Goal: Task Accomplishment & Management: Complete application form

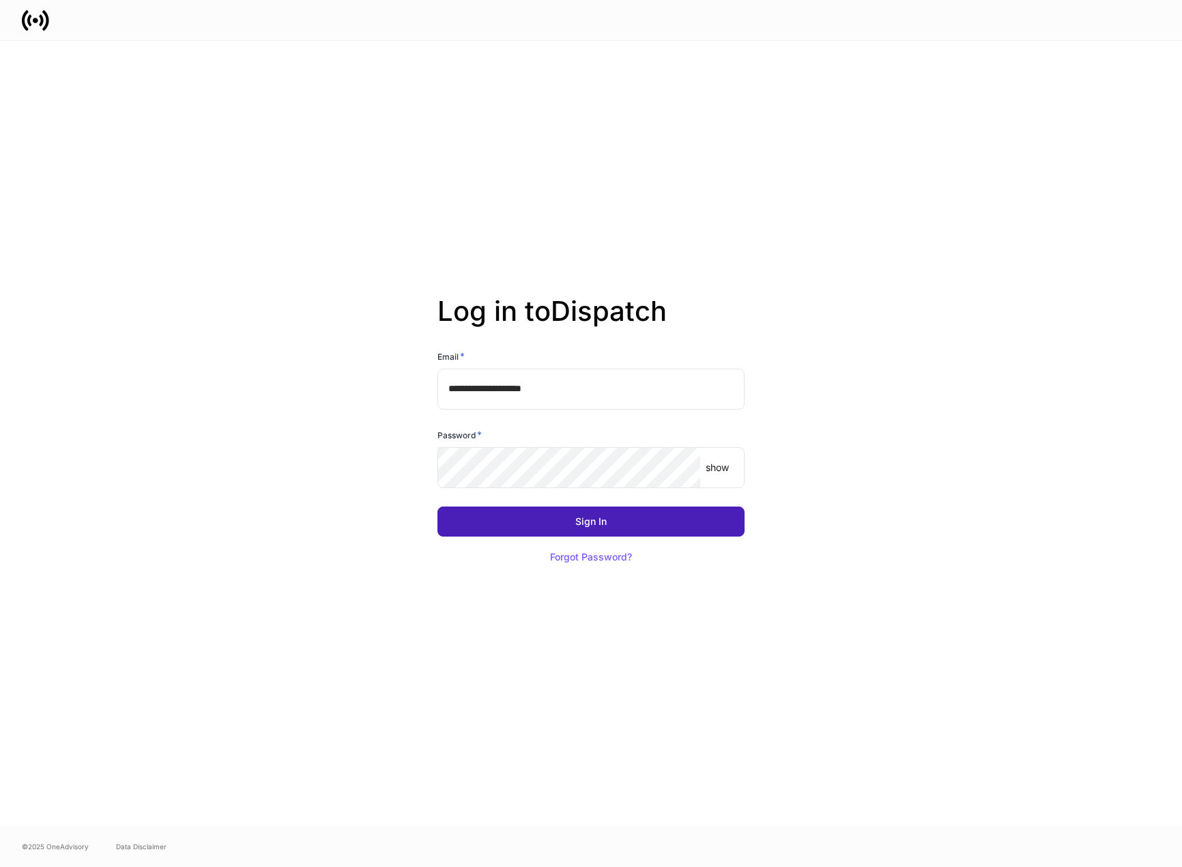
click at [620, 523] on button "Sign In" at bounding box center [590, 521] width 307 height 30
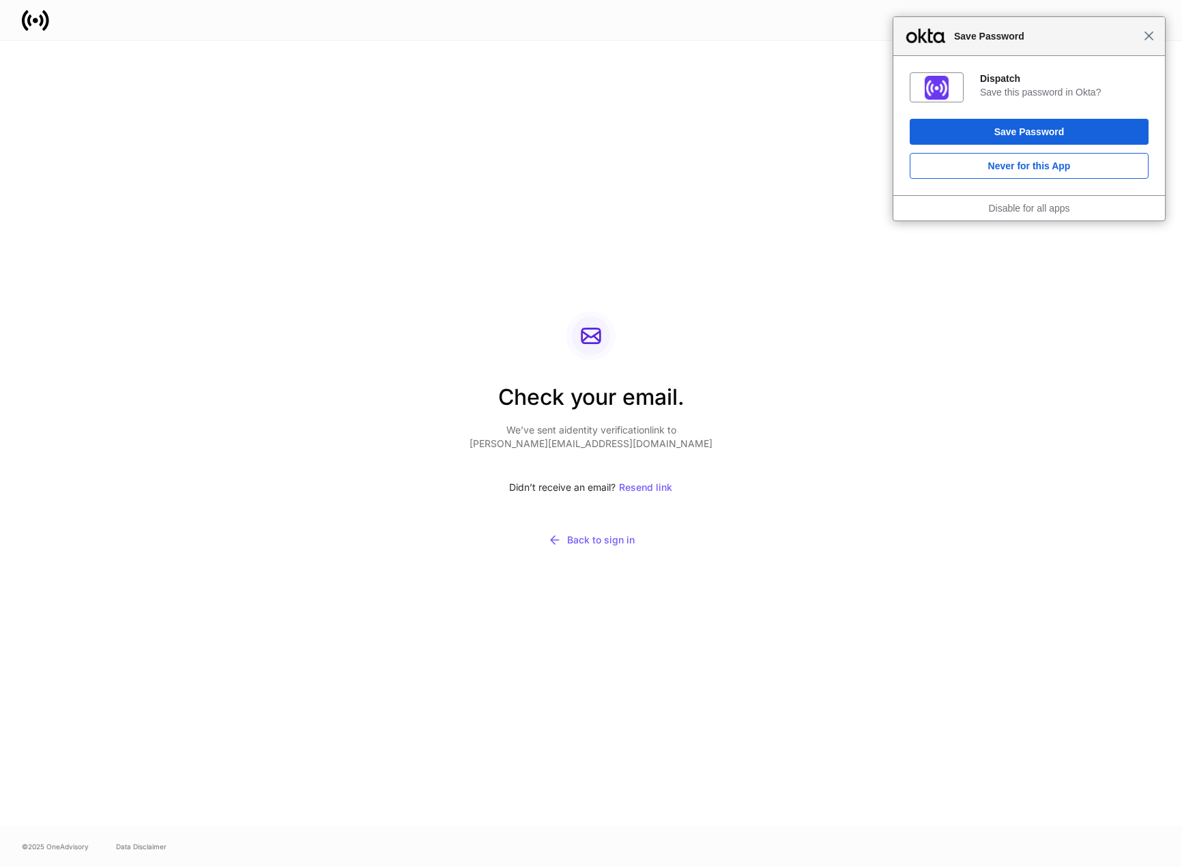
click at [1144, 33] on span "Close" at bounding box center [1149, 36] width 10 height 10
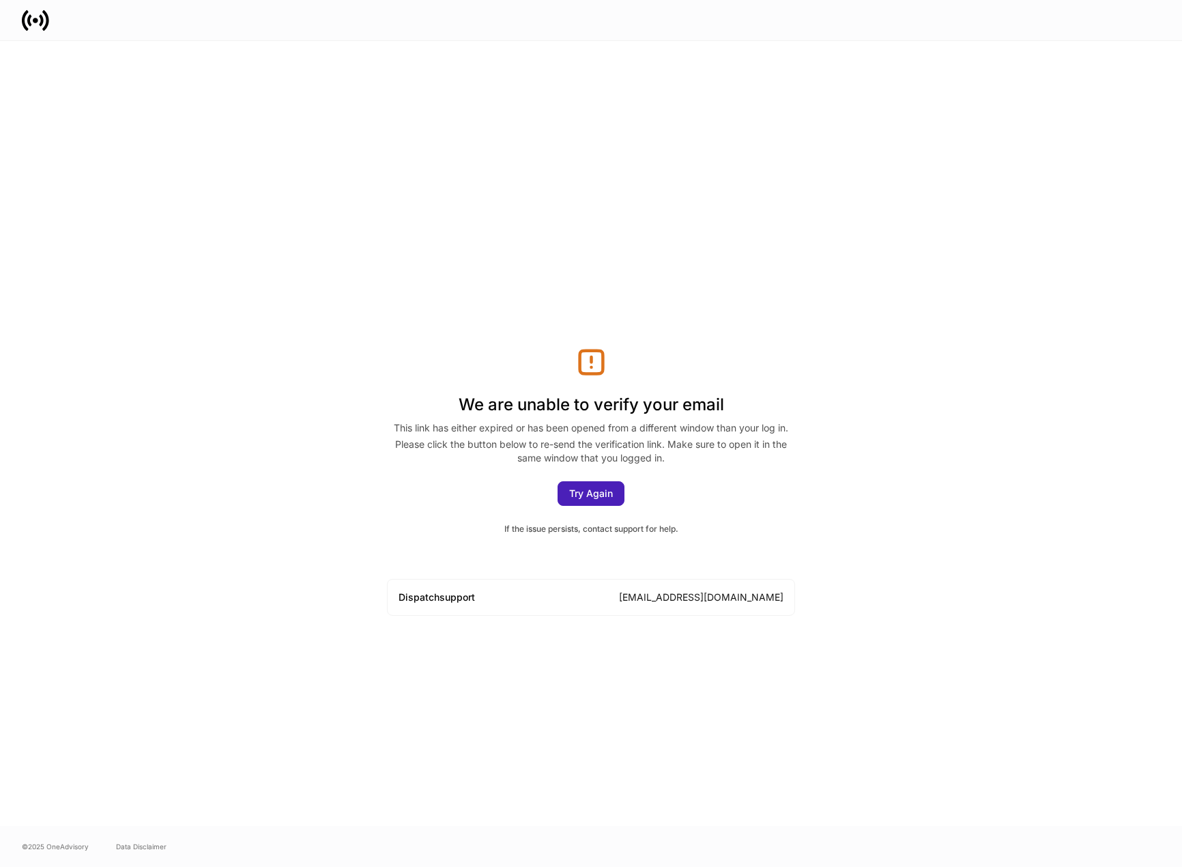
click at [581, 490] on div "Try Again" at bounding box center [591, 494] width 44 height 10
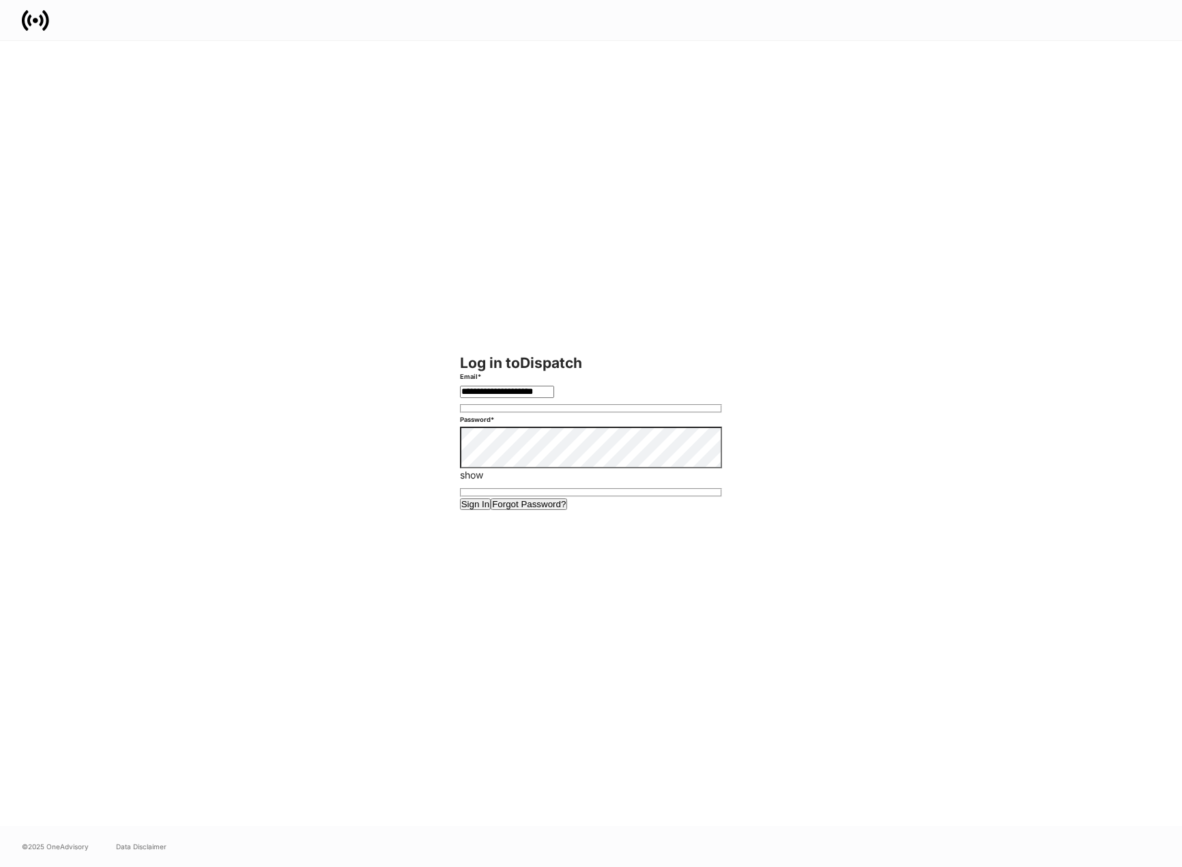
click at [491, 510] on button "Sign In" at bounding box center [475, 504] width 31 height 12
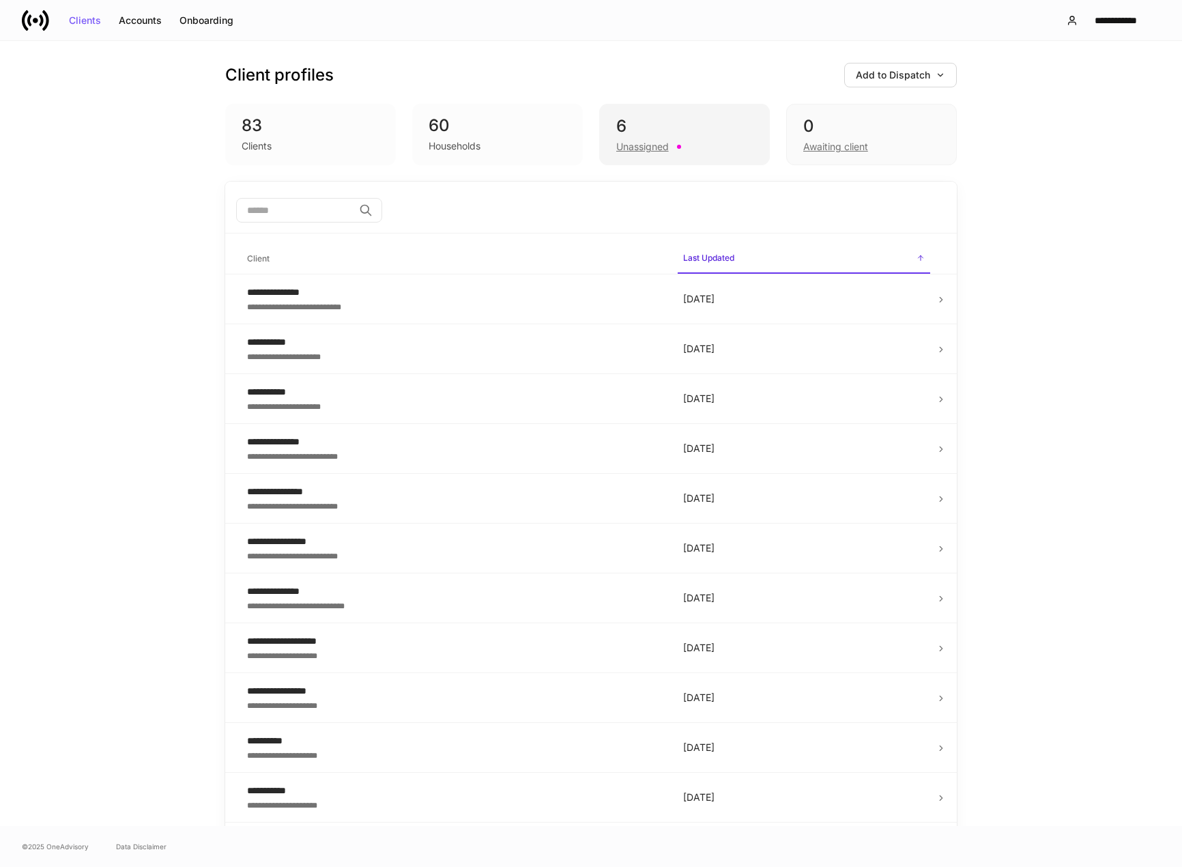
click at [651, 147] on div "Unassigned" at bounding box center [642, 147] width 53 height 14
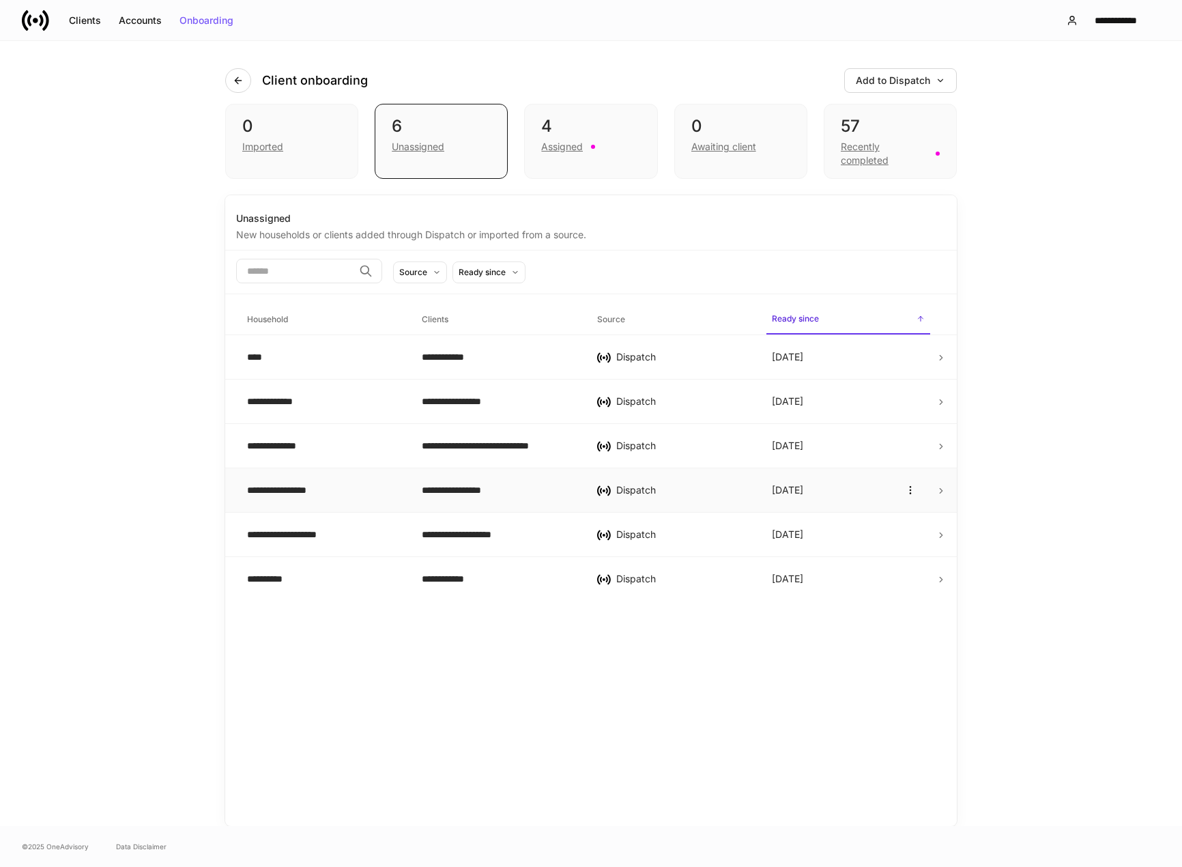
click at [520, 491] on div "**********" at bounding box center [498, 490] width 153 height 14
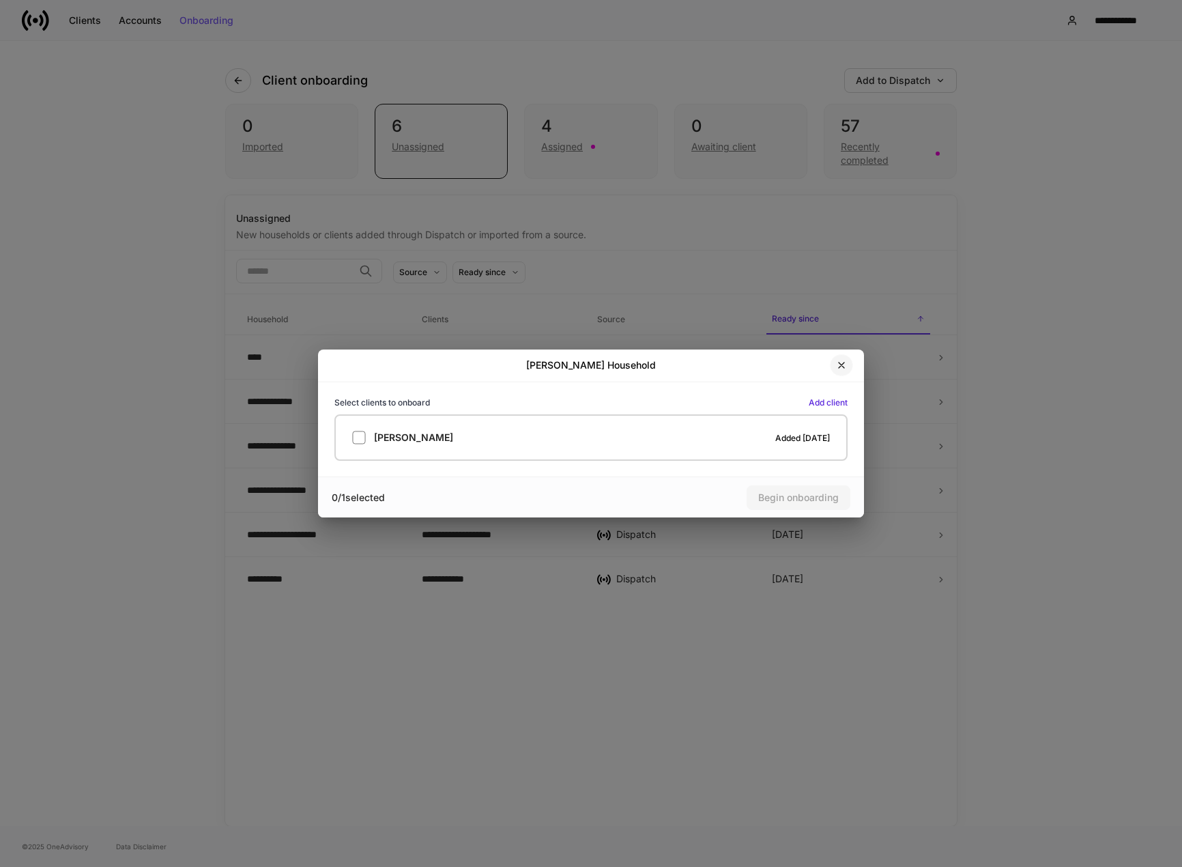
click at [843, 369] on icon "button" at bounding box center [841, 365] width 11 height 11
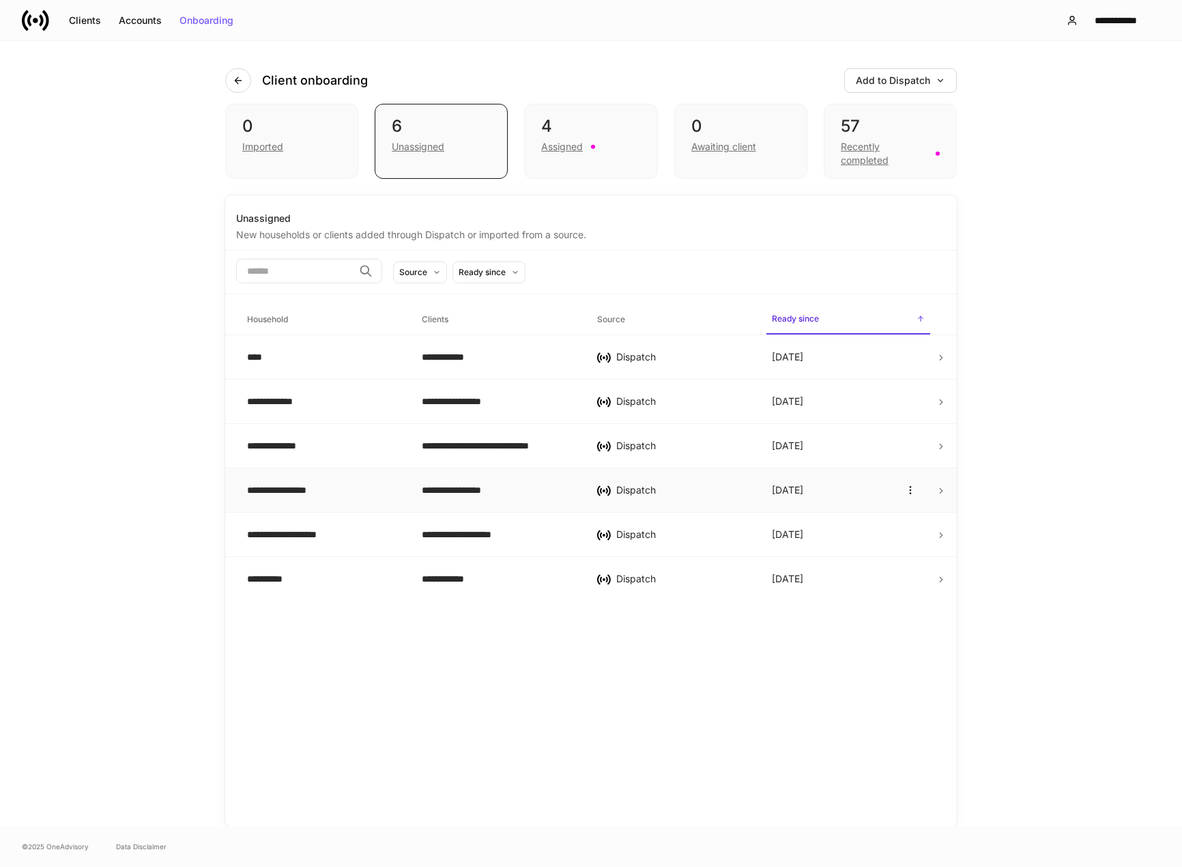
click at [940, 491] on icon at bounding box center [941, 491] width 10 height 10
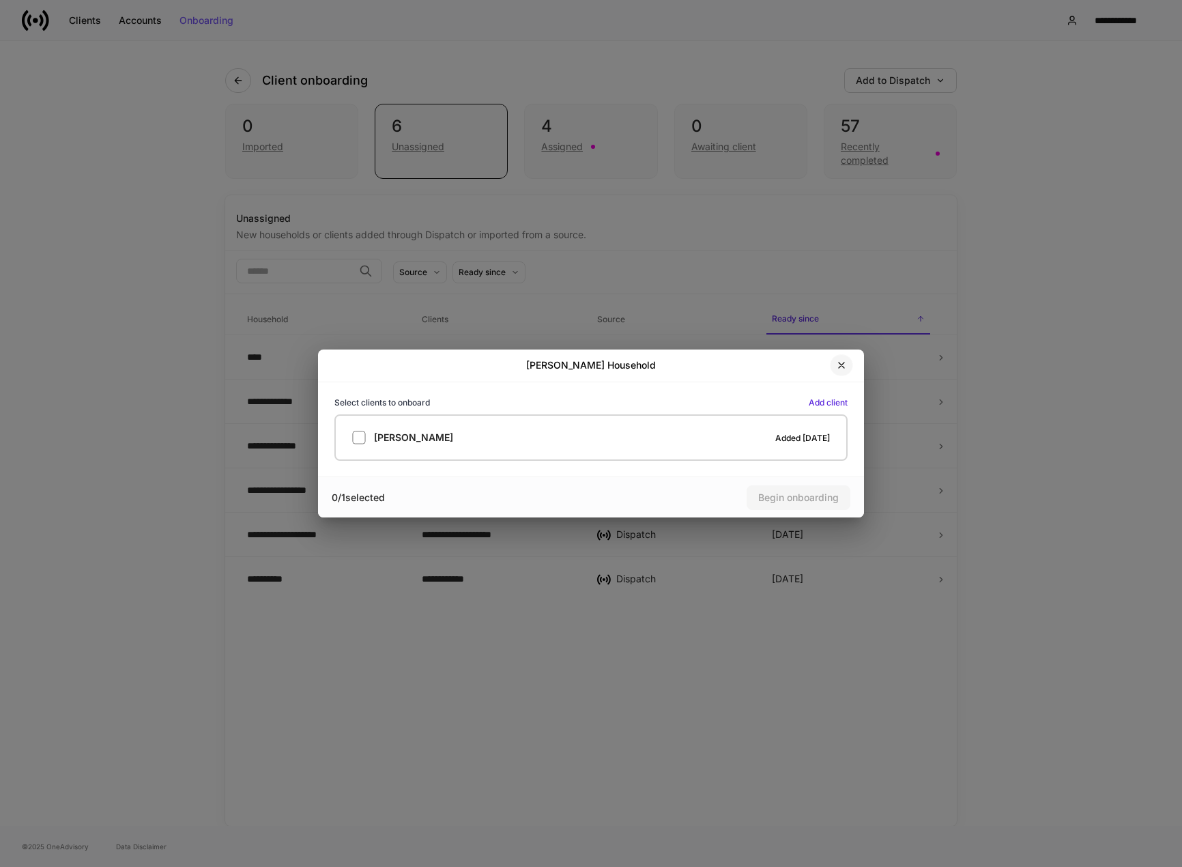
click at [839, 362] on icon "button" at bounding box center [841, 365] width 11 height 11
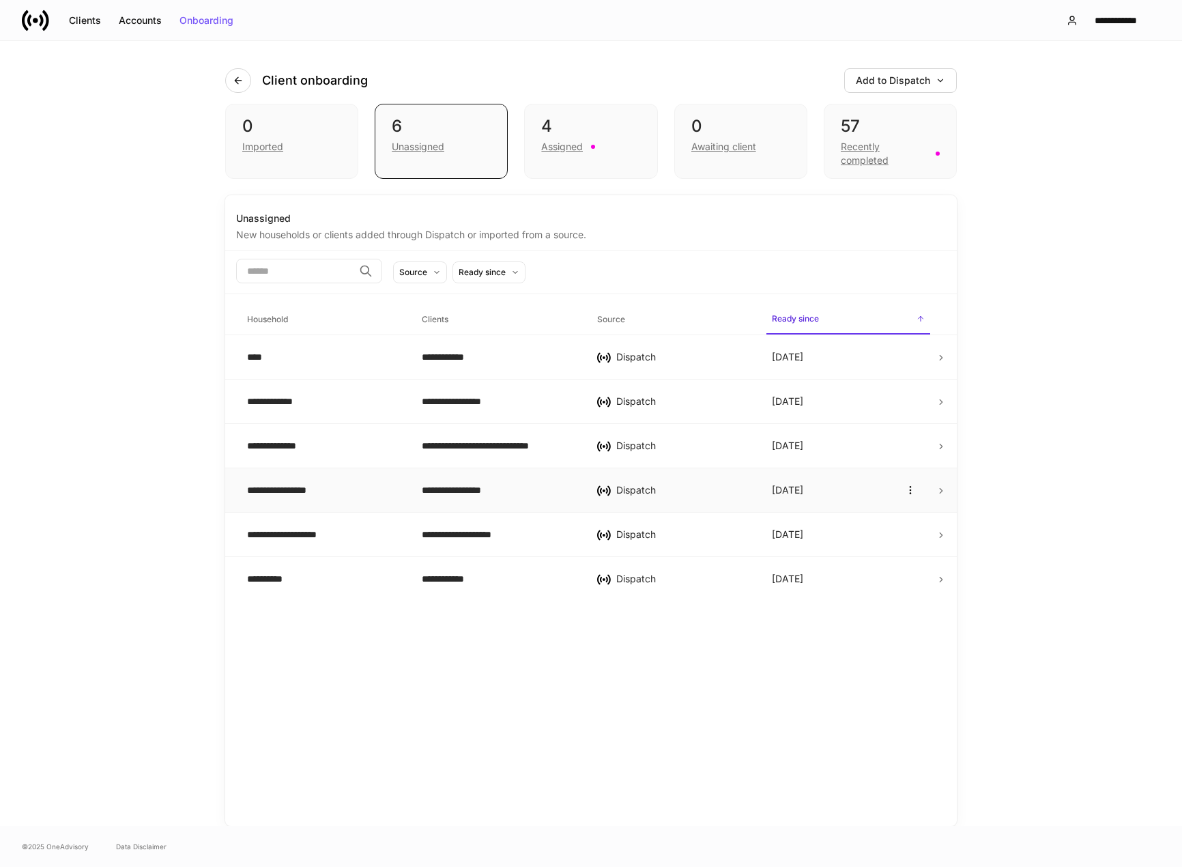
click at [307, 493] on div "**********" at bounding box center [323, 490] width 153 height 14
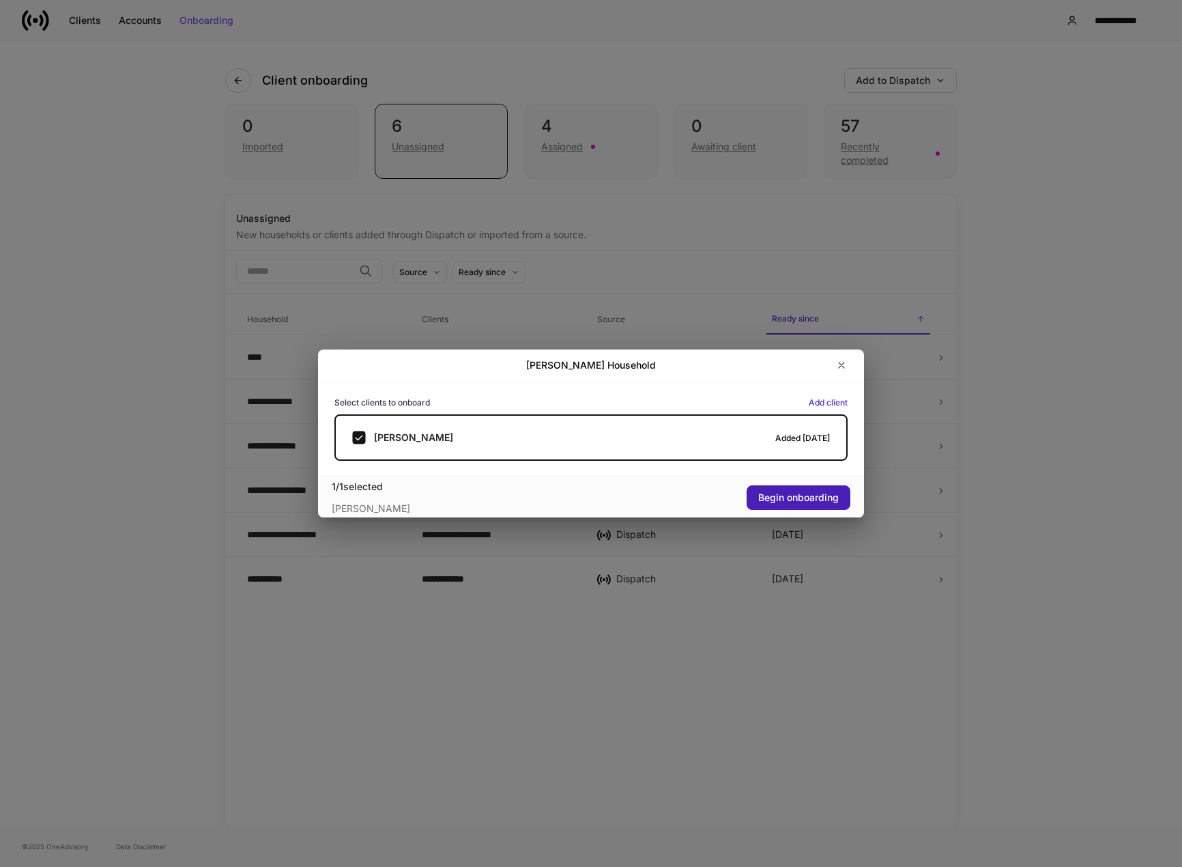
click at [815, 495] on div "Begin onboarding" at bounding box center [798, 498] width 81 height 10
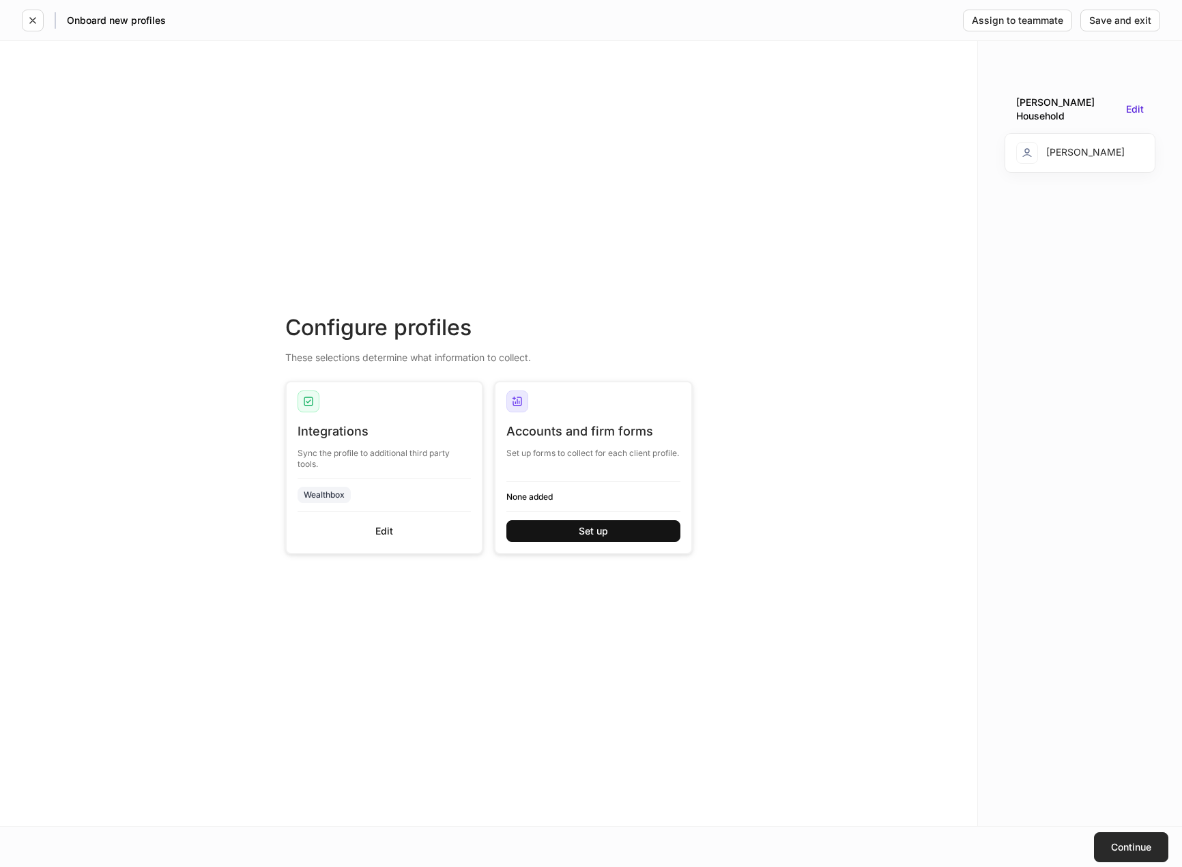
click at [1112, 845] on div "Continue" at bounding box center [1131, 847] width 40 height 10
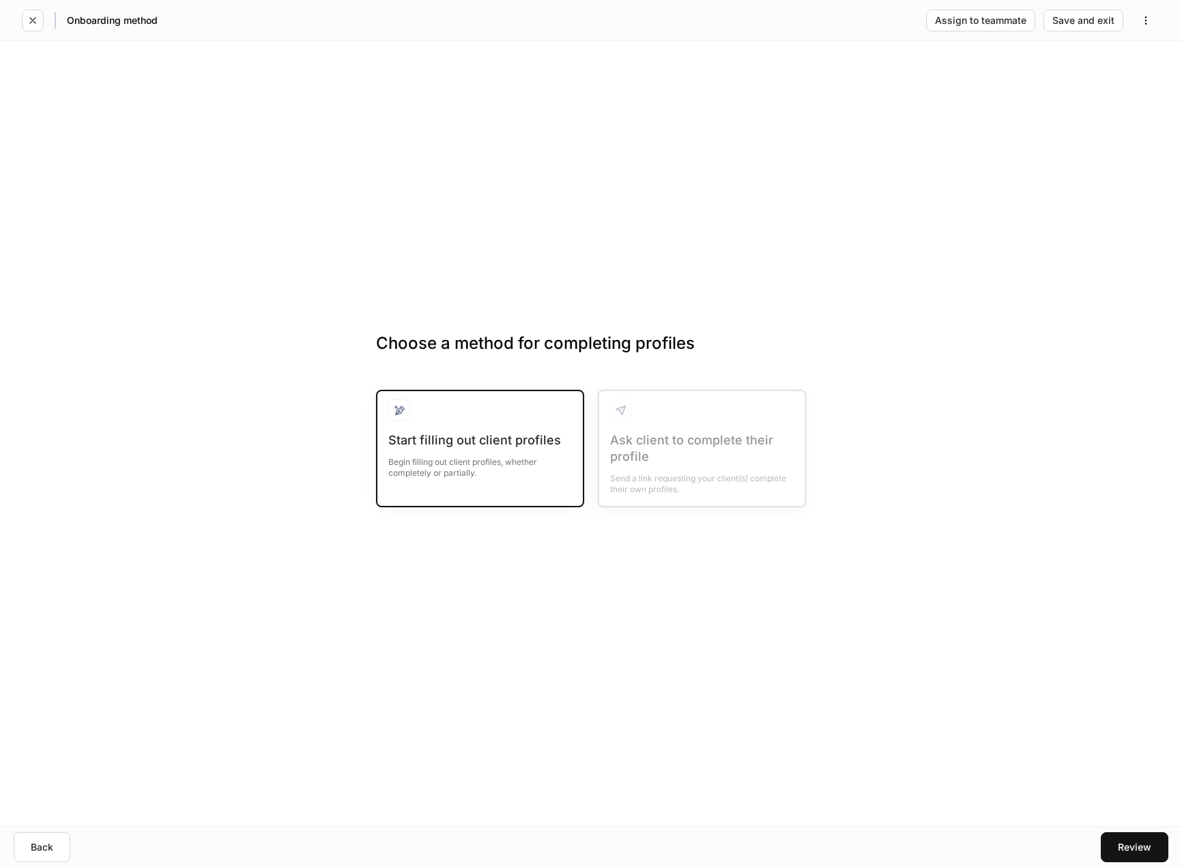
click at [473, 484] on div "Start filling out client profiles Begin filling out client profiles, whether co…" at bounding box center [480, 463] width 184 height 63
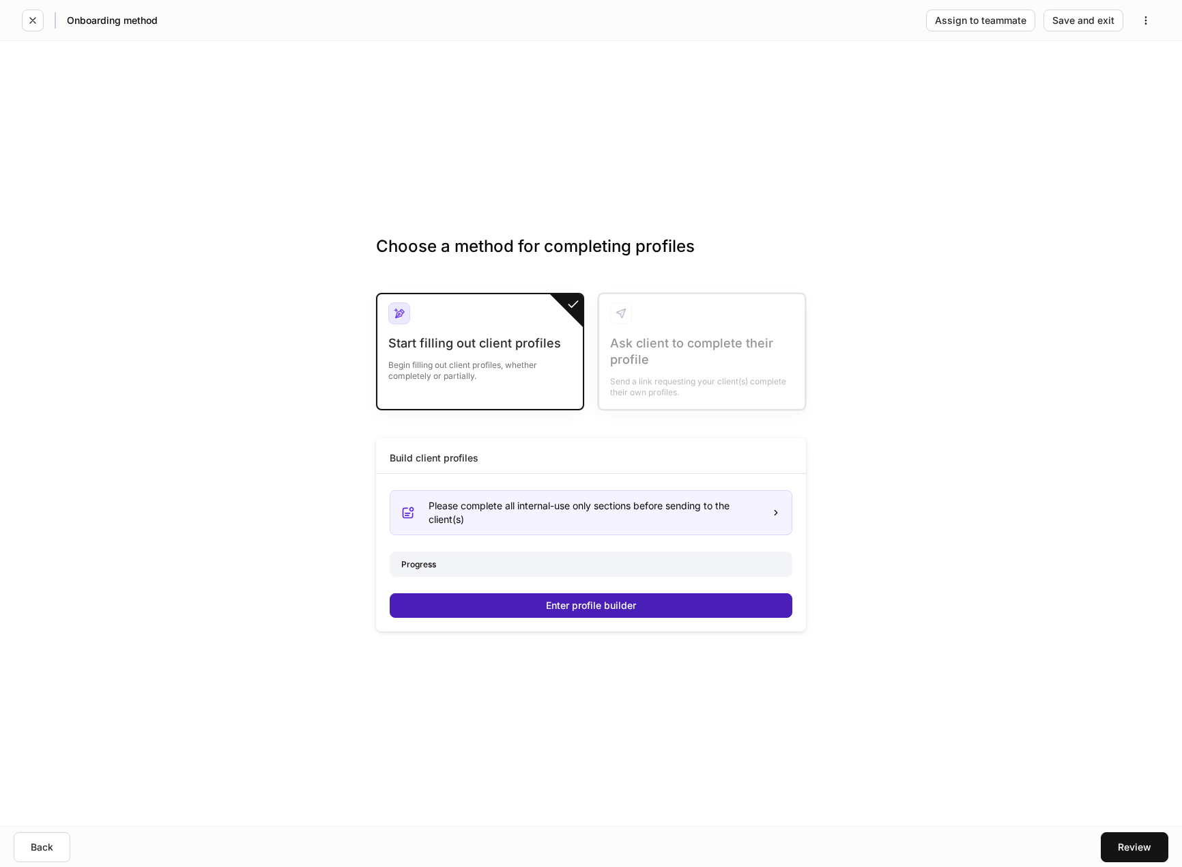
click at [695, 602] on button "Enter profile builder" at bounding box center [591, 605] width 403 height 25
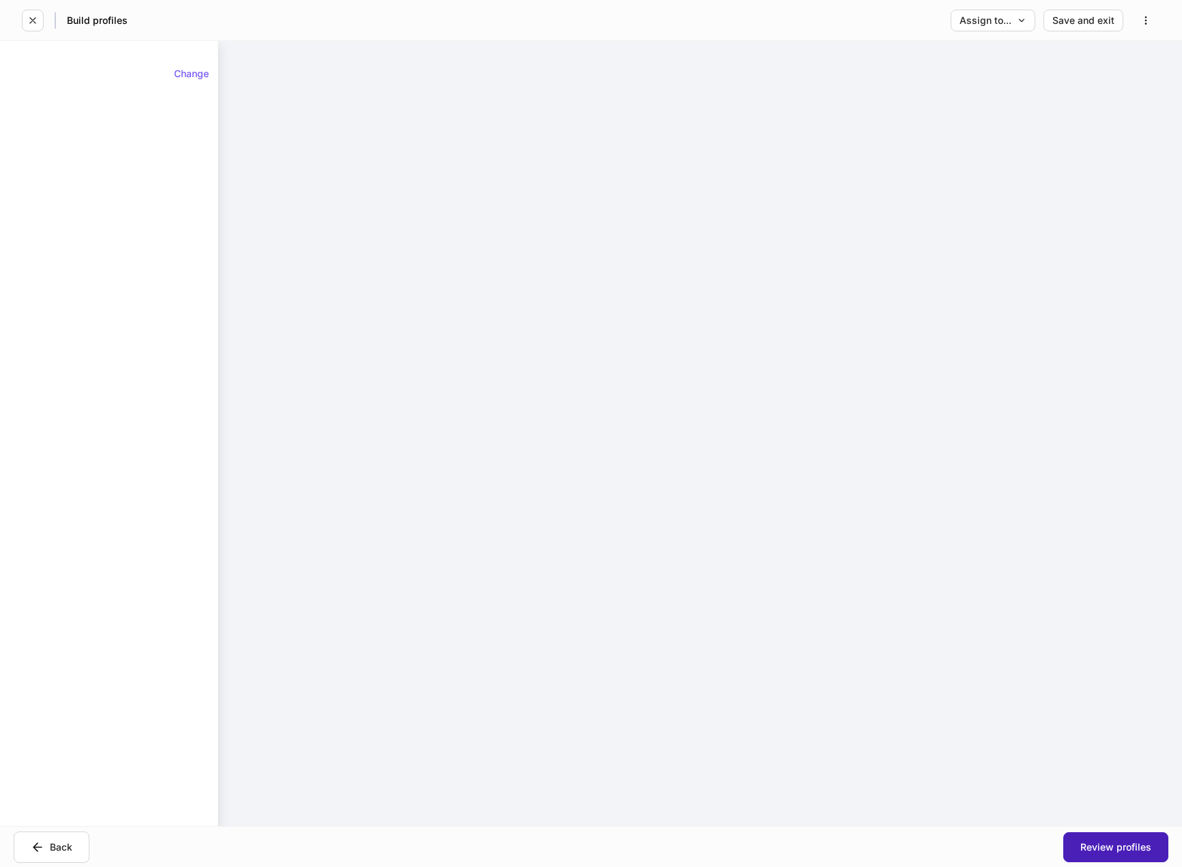
click at [1110, 836] on button "Review profiles" at bounding box center [1115, 847] width 105 height 30
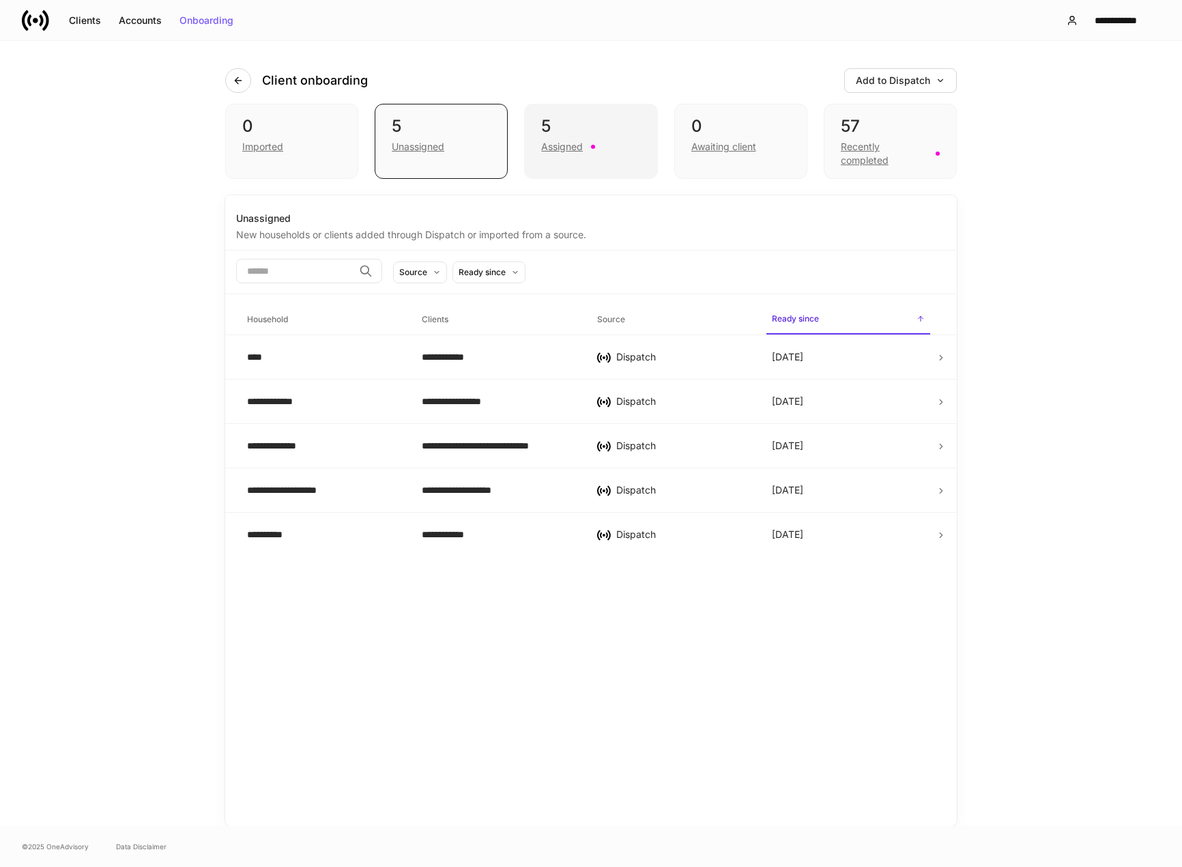
click at [549, 145] on div "Assigned" at bounding box center [562, 147] width 42 height 14
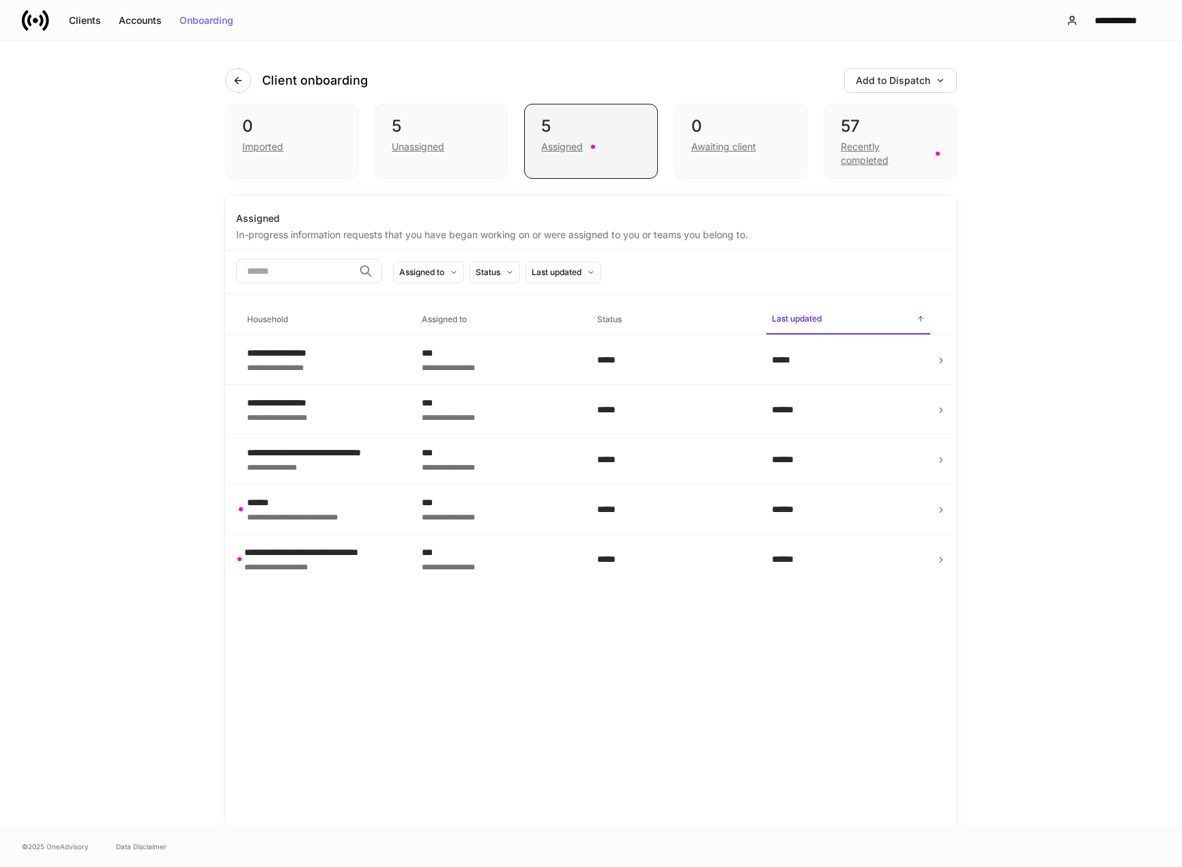
click at [562, 149] on div "Assigned" at bounding box center [562, 147] width 42 height 14
click at [292, 456] on div "**********" at bounding box center [321, 453] width 149 height 14
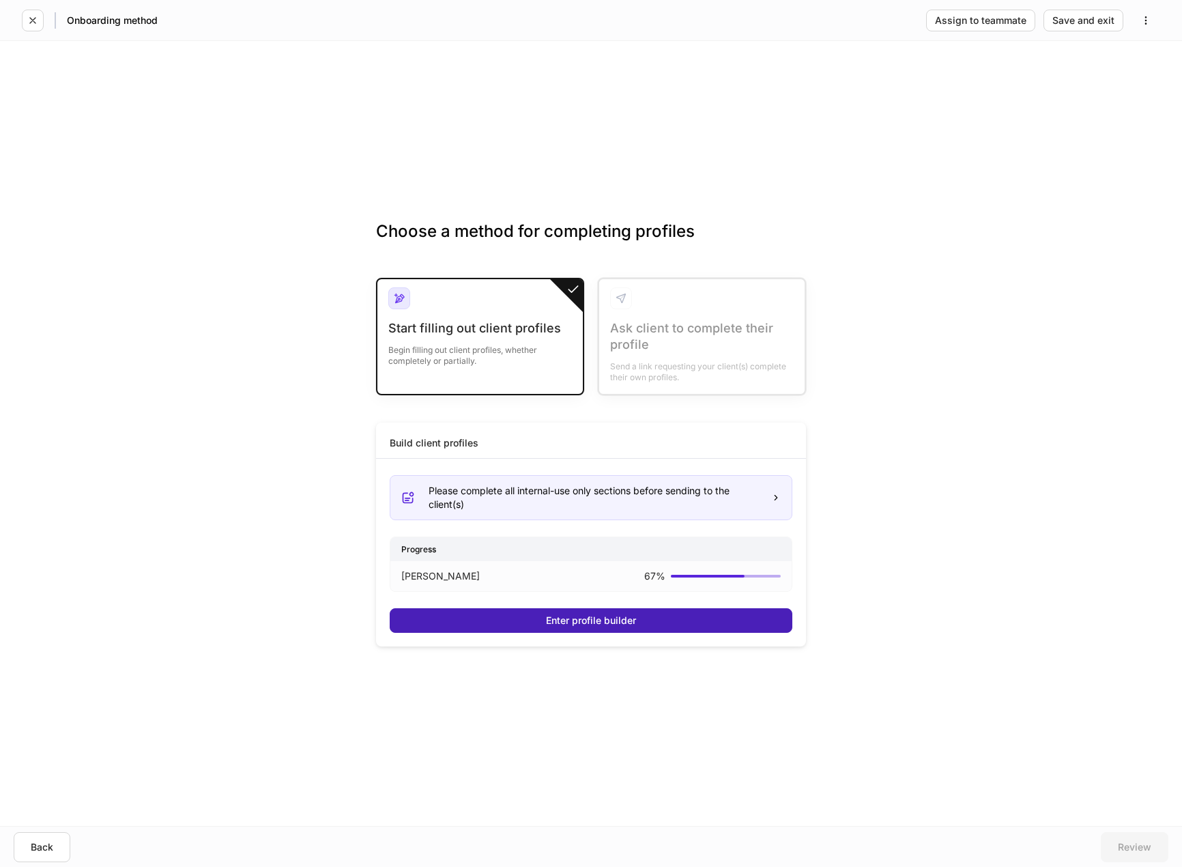
click at [626, 626] on button "Enter profile builder" at bounding box center [591, 620] width 403 height 25
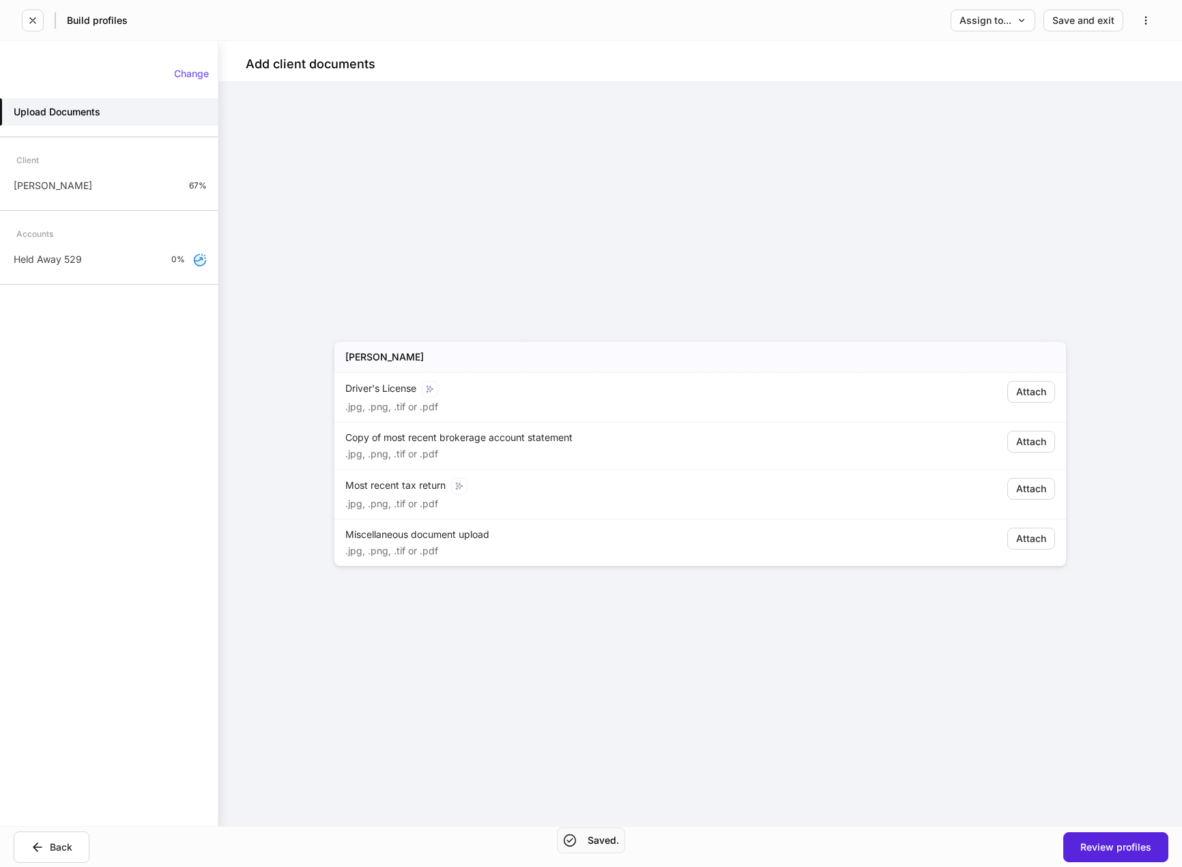
click at [158, 202] on div "Change Upload Documents Client Allyssa Blalock 67% Accounts Held Away 529 0%" at bounding box center [109, 176] width 218 height 238
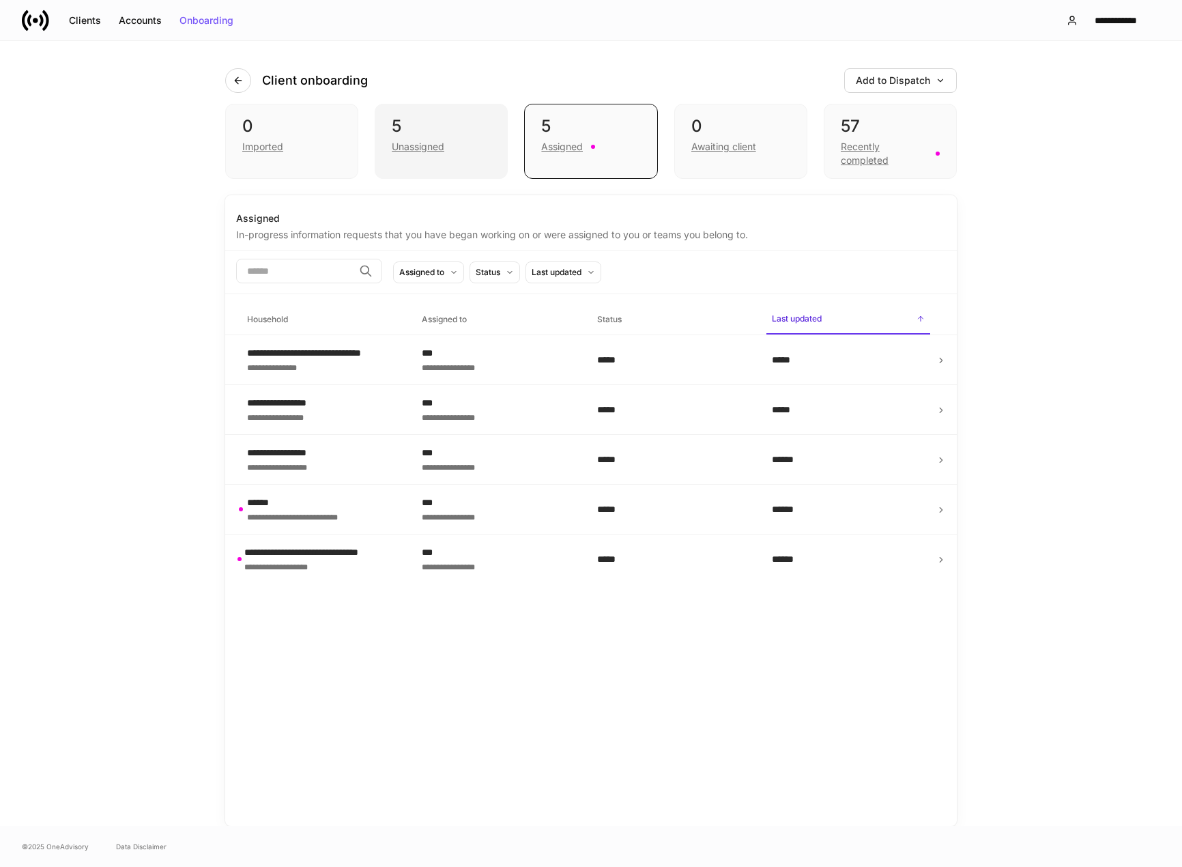
click at [429, 151] on div "Unassigned" at bounding box center [418, 147] width 53 height 14
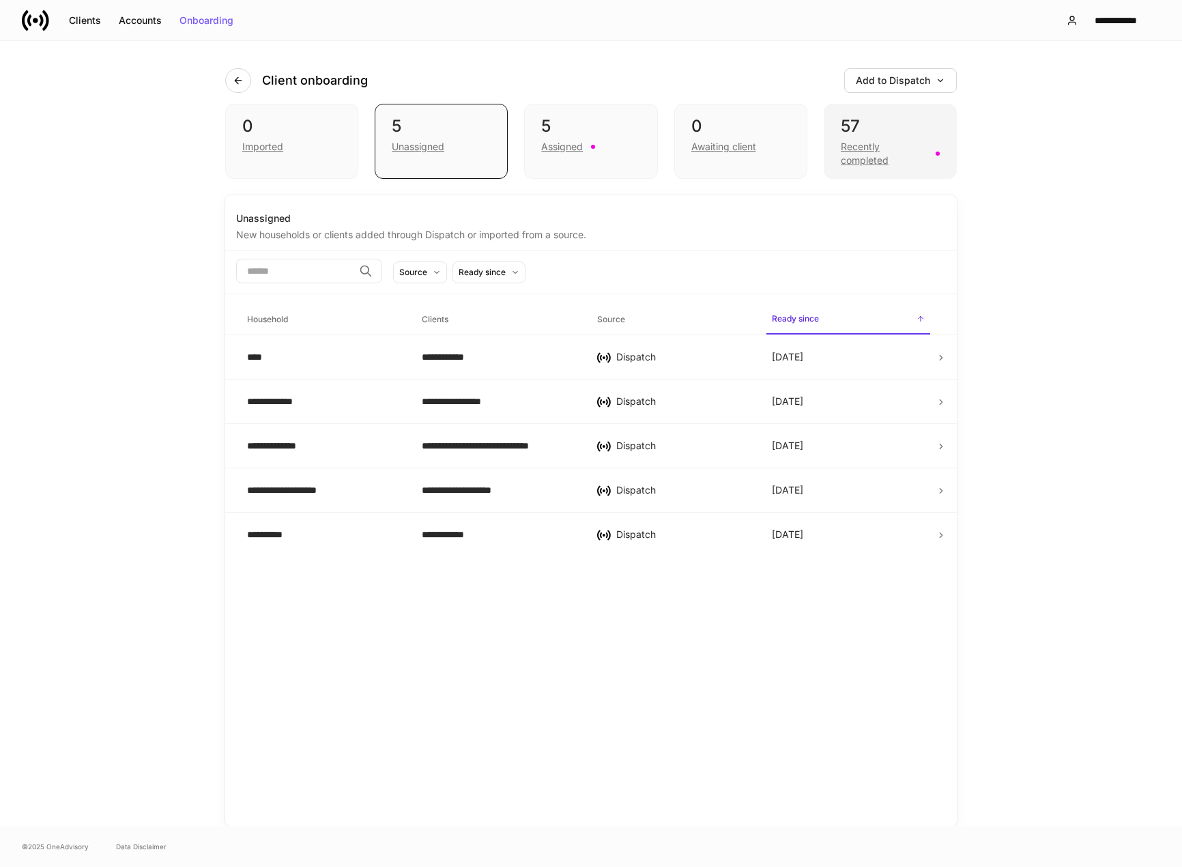
click at [865, 163] on div "Recently completed" at bounding box center [884, 153] width 87 height 27
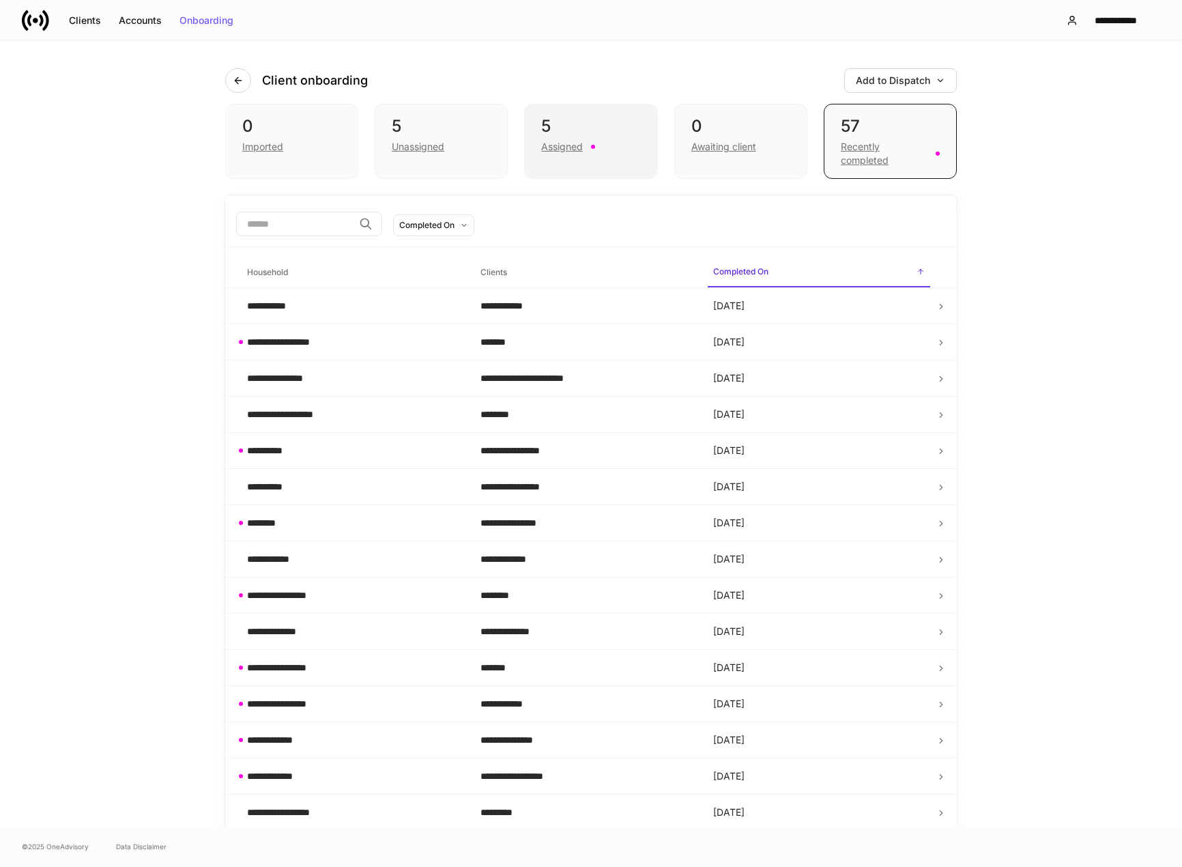
click at [566, 147] on div "Assigned" at bounding box center [562, 147] width 42 height 14
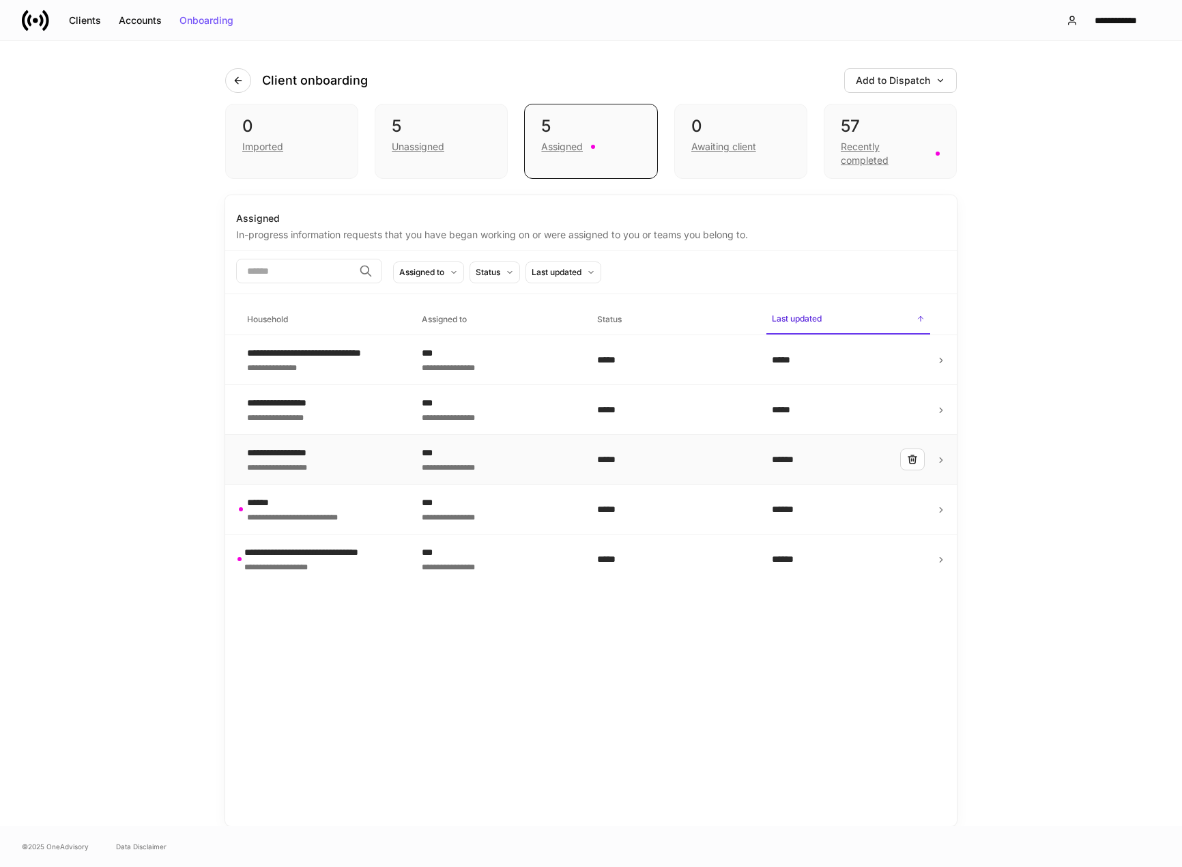
click at [436, 450] on div "***" at bounding box center [498, 453] width 153 height 14
